Goal: Navigation & Orientation: Find specific page/section

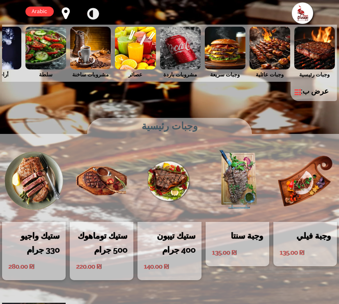
click at [101, 47] on img at bounding box center [90, 48] width 41 height 43
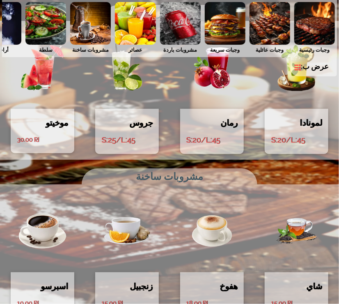
scroll to position [1917, 0]
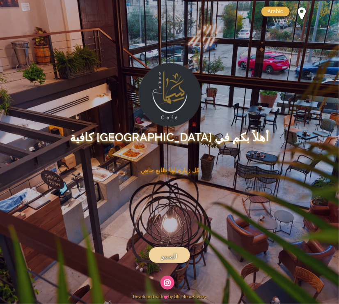
click at [170, 251] on link "المنيو" at bounding box center [169, 255] width 41 height 16
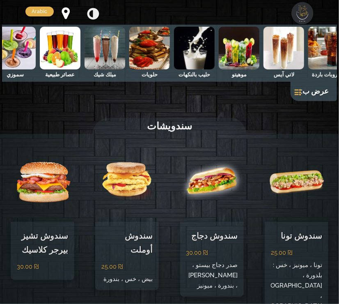
scroll to position [0, -344]
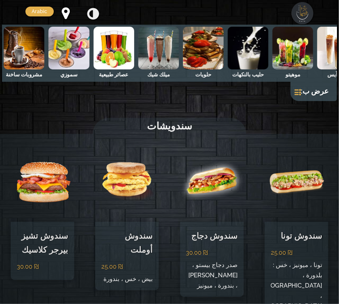
click at [29, 50] on img at bounding box center [24, 48] width 41 height 43
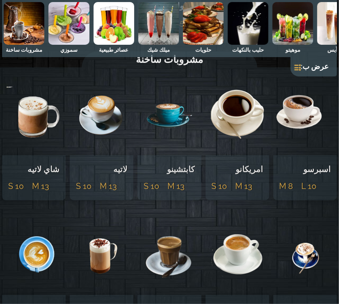
scroll to position [4307, 0]
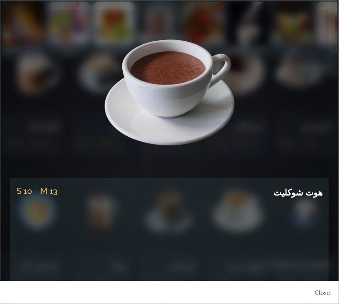
click at [124, 101] on link at bounding box center [169, 92] width 319 height 164
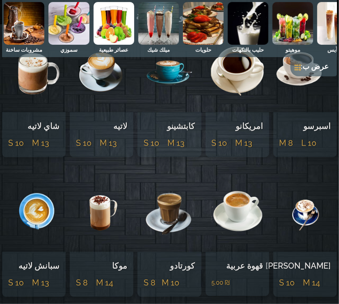
click at [331, 7] on img at bounding box center [338, 23] width 41 height 43
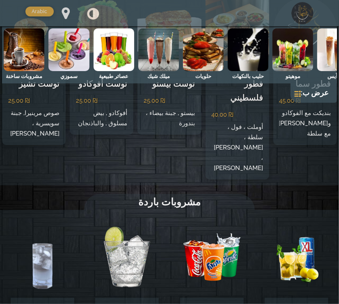
scroll to position [1538, 0]
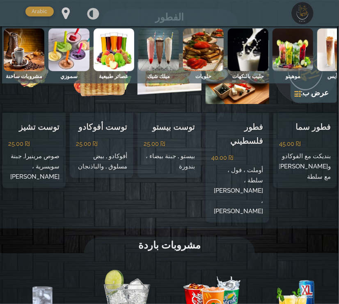
click at [44, 48] on img at bounding box center [24, 49] width 41 height 43
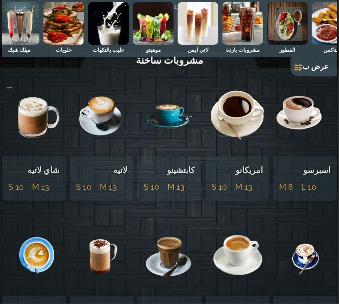
scroll to position [0, -198]
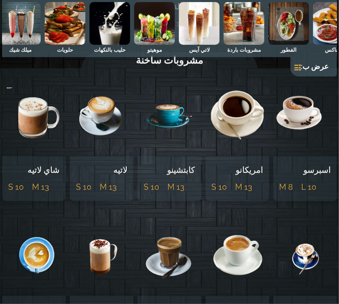
click at [209, 31] on img at bounding box center [199, 23] width 41 height 43
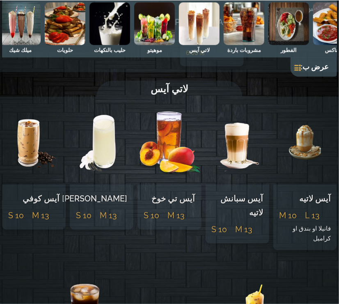
scroll to position [2058, 0]
